Goal: Task Accomplishment & Management: Manage account settings

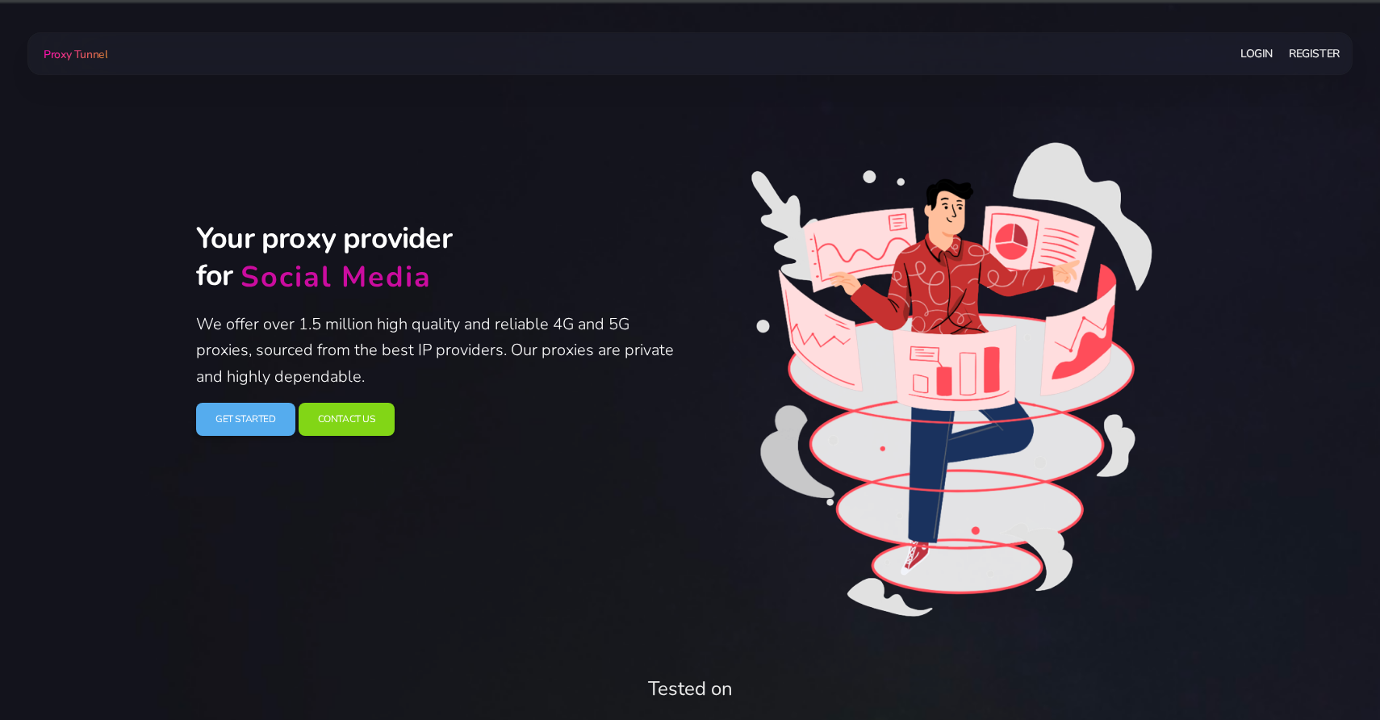
click at [1267, 52] on link "Login" at bounding box center [1256, 54] width 32 height 30
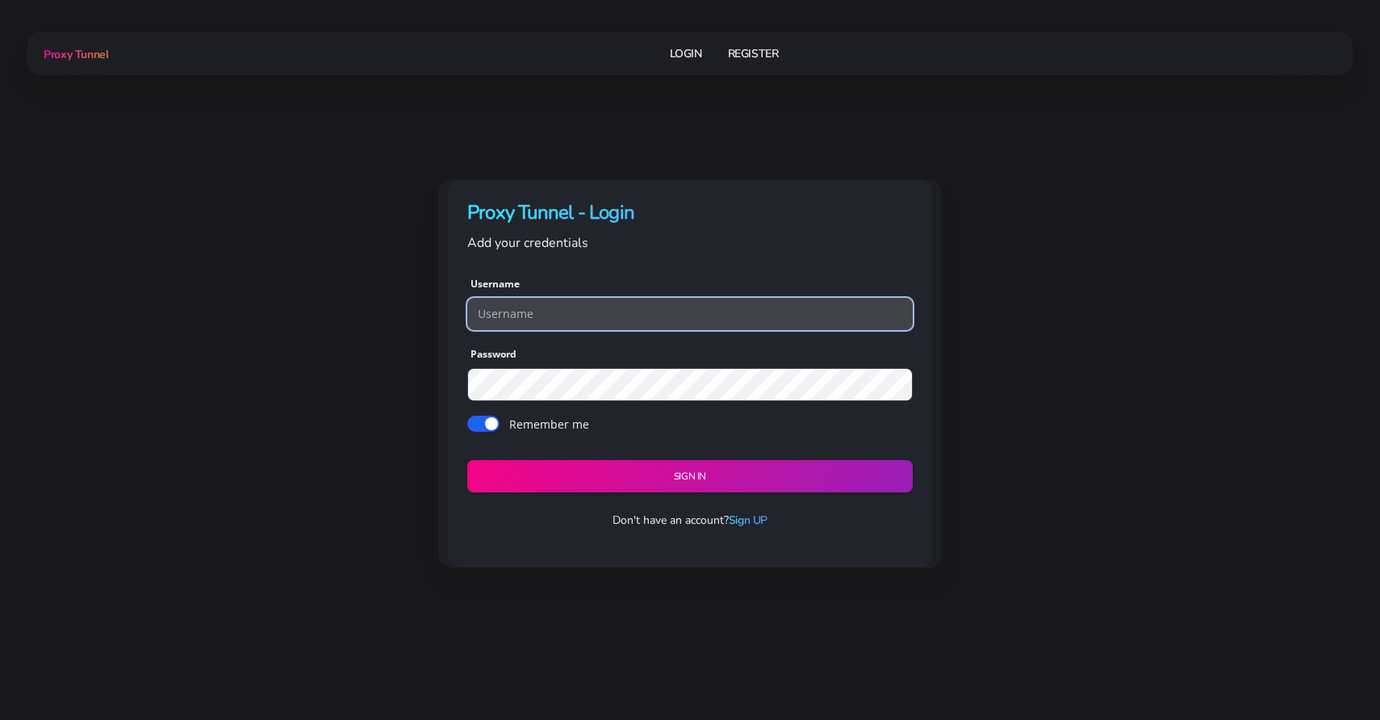
click at [607, 299] on input "text" at bounding box center [689, 314] width 445 height 32
type input "abnc874"
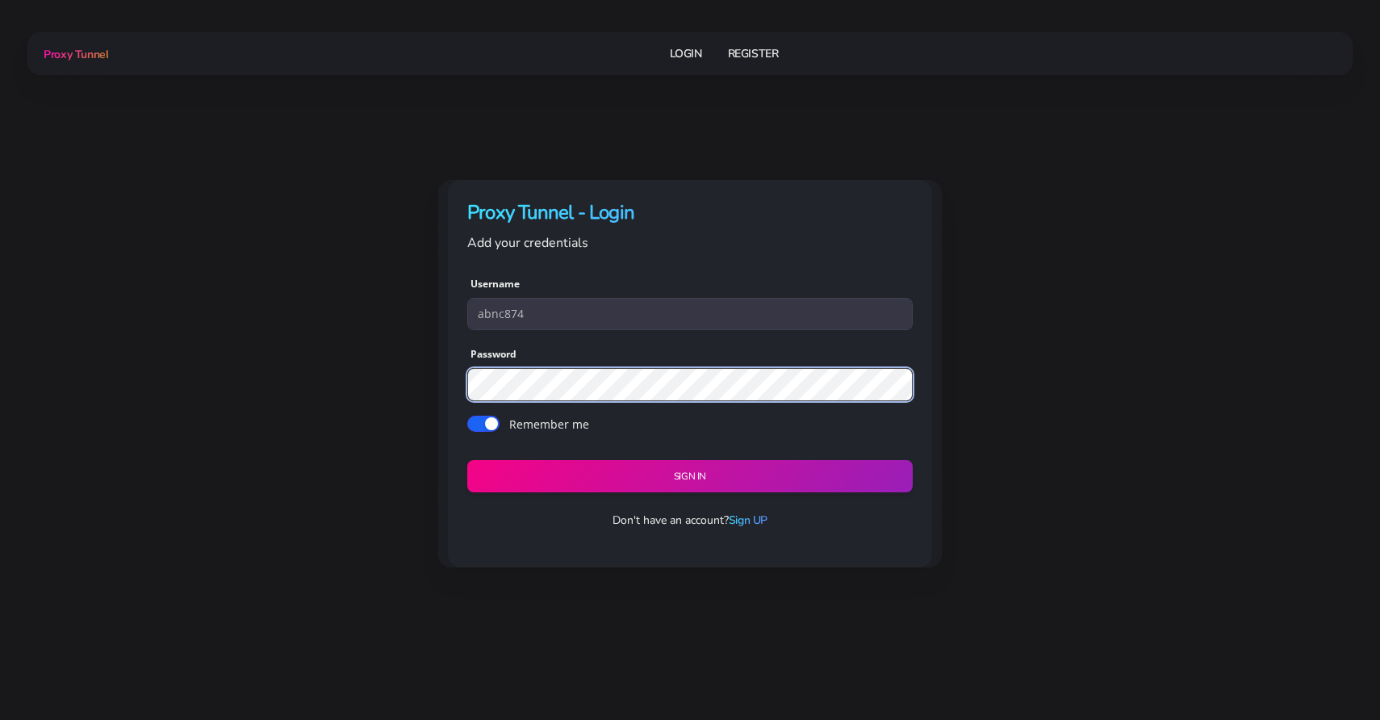
click at [467, 460] on button "Sign in" at bounding box center [689, 476] width 445 height 33
